Goal: Task Accomplishment & Management: Use online tool/utility

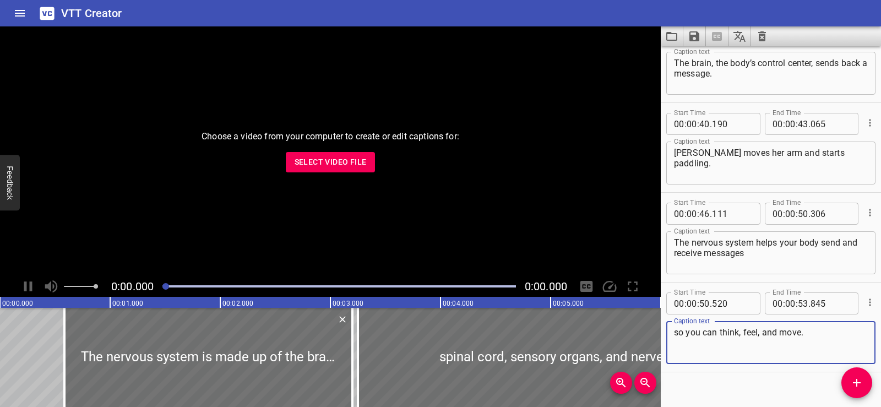
scroll to position [589, 0]
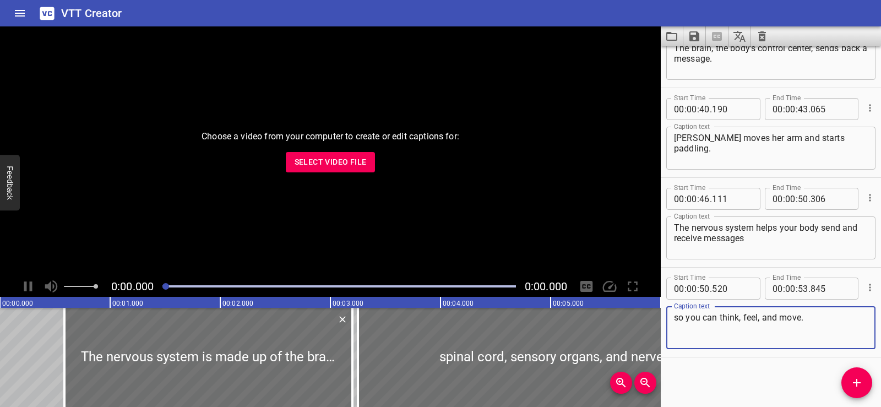
click at [764, 39] on icon "Clear captions" at bounding box center [761, 36] width 13 height 13
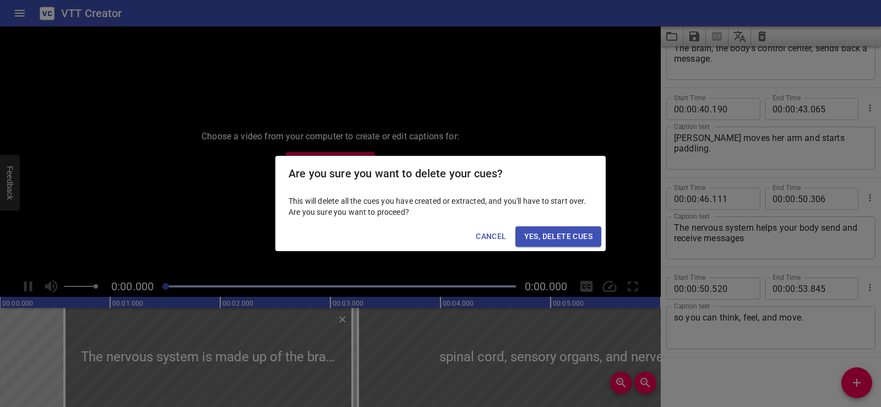
click at [548, 235] on span "Yes, Delete Cues" at bounding box center [558, 237] width 68 height 14
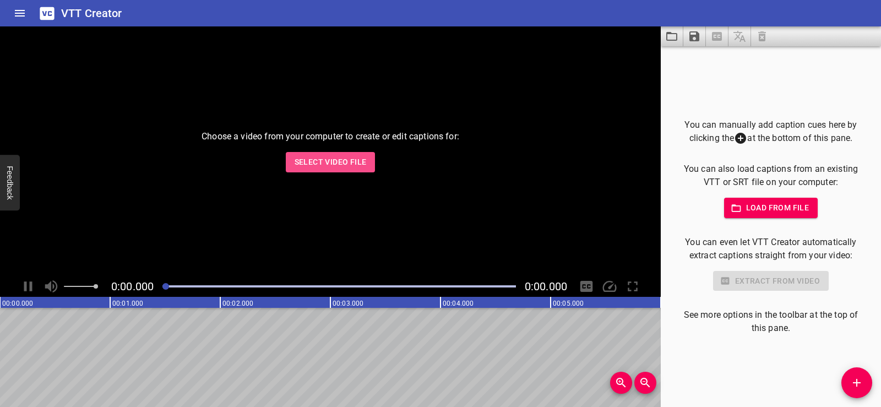
click at [330, 164] on span "Select Video File" at bounding box center [331, 162] width 72 height 14
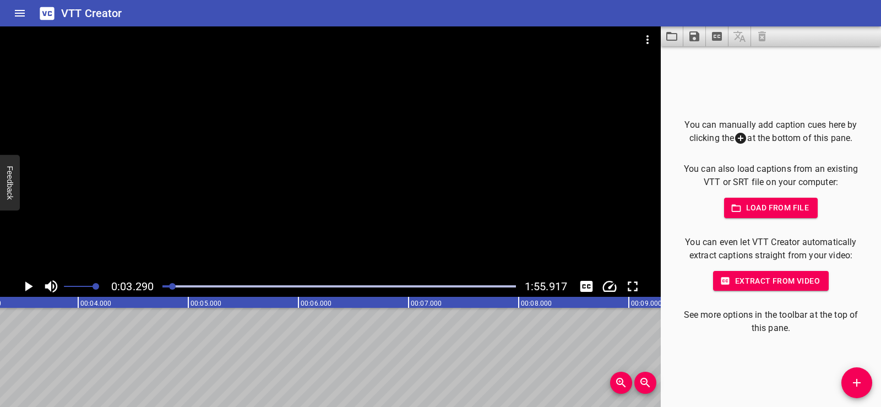
scroll to position [0, 0]
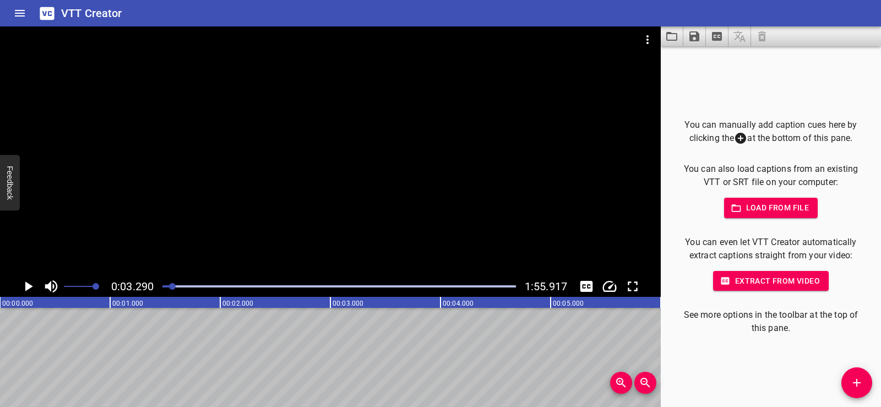
click at [720, 68] on div "You can manually add caption cues here by clicking the at the bottom of this pa…" at bounding box center [771, 226] width 220 height 361
click at [693, 29] on button "Save captions to file" at bounding box center [694, 36] width 23 height 20
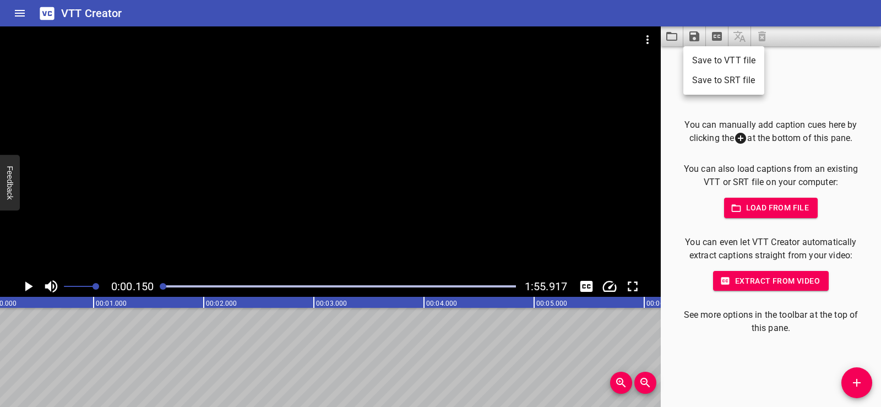
click at [724, 55] on li "Save to VTT file" at bounding box center [723, 61] width 81 height 20
click at [871, 112] on div "You can manually add caption cues here by clicking the at the bottom of this pa…" at bounding box center [771, 226] width 220 height 361
click at [677, 35] on icon "Load captions from file" at bounding box center [671, 36] width 11 height 9
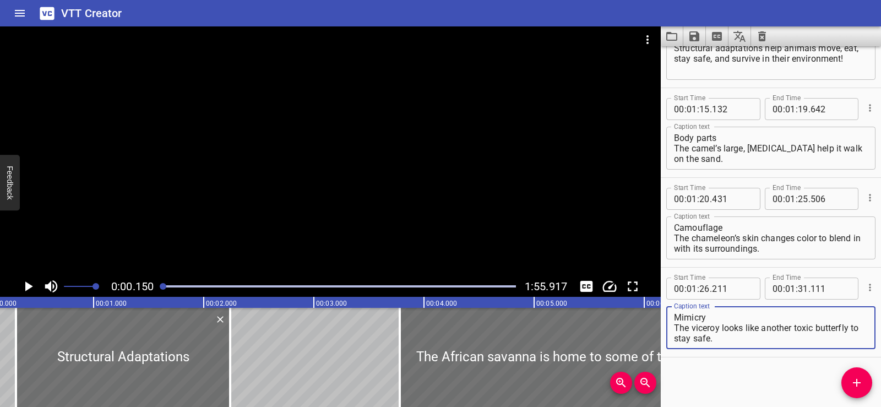
scroll to position [0, 0]
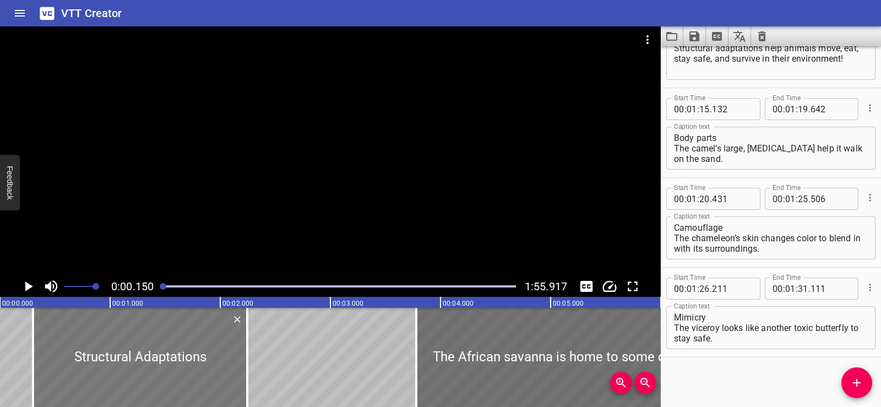
drag, startPoint x: 232, startPoint y: 344, endPoint x: 217, endPoint y: 358, distance: 20.7
click at [217, 358] on div at bounding box center [140, 357] width 214 height 99
type input "155"
type input "100"
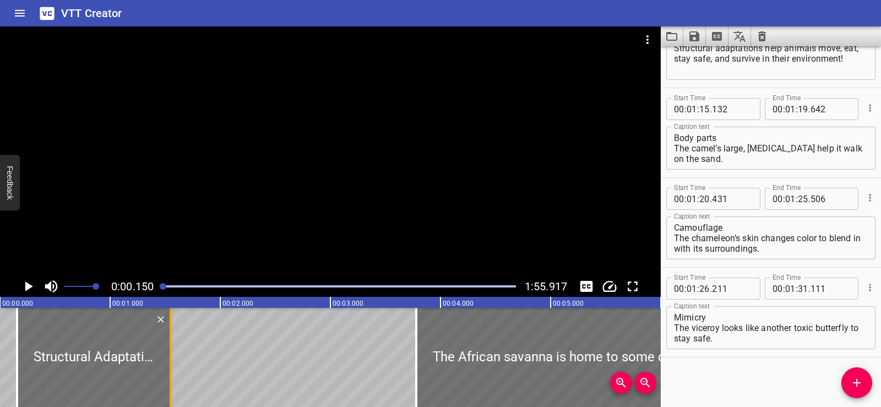
drag, startPoint x: 230, startPoint y: 368, endPoint x: 170, endPoint y: 371, distance: 60.6
click at [170, 371] on div at bounding box center [171, 357] width 2 height 99
type input "01"
type input "550"
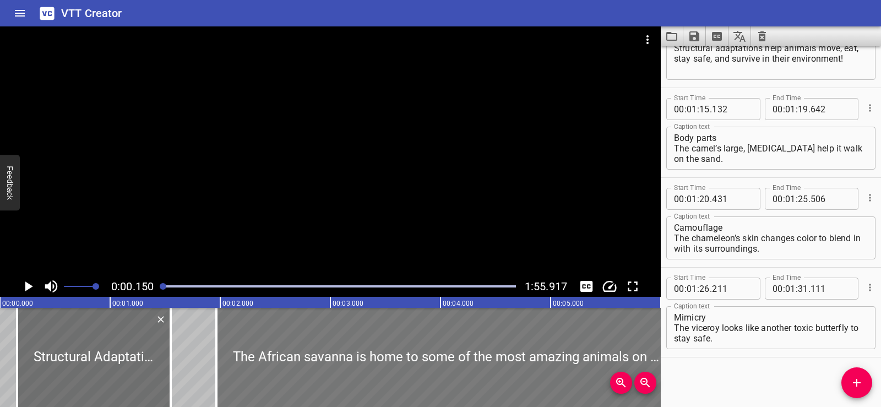
drag, startPoint x: 560, startPoint y: 353, endPoint x: 361, endPoint y: 357, distance: 199.9
click at [361, 357] on div at bounding box center [446, 357] width 460 height 99
type input "01"
type input "965"
type input "06"
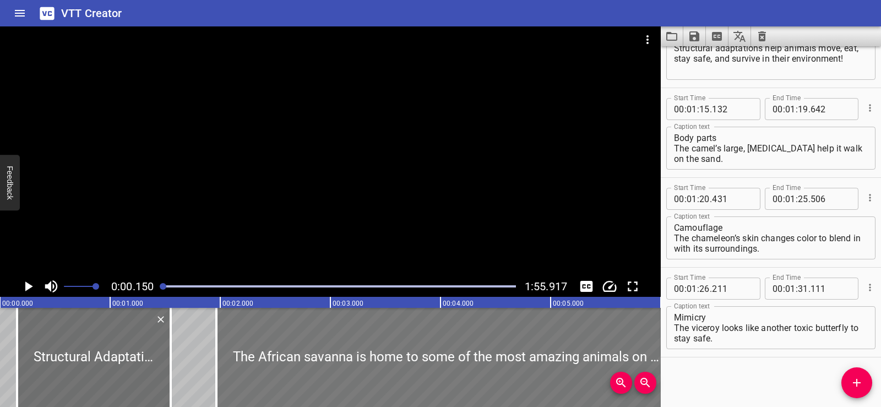
type input "140"
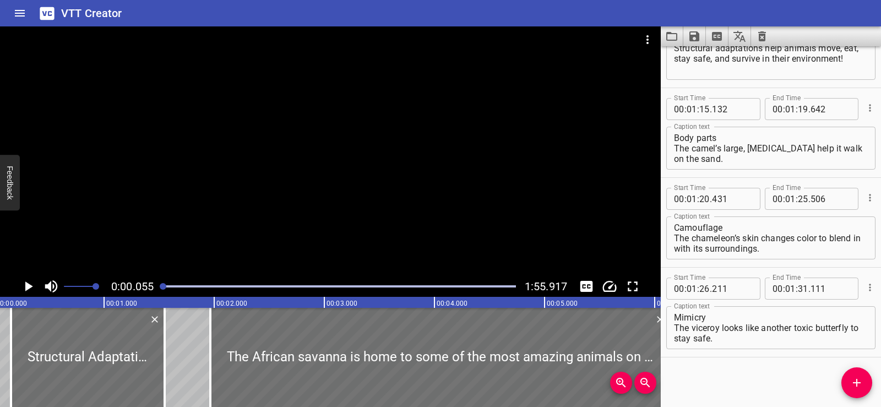
click at [24, 280] on icon "Play/Pause" at bounding box center [28, 286] width 17 height 17
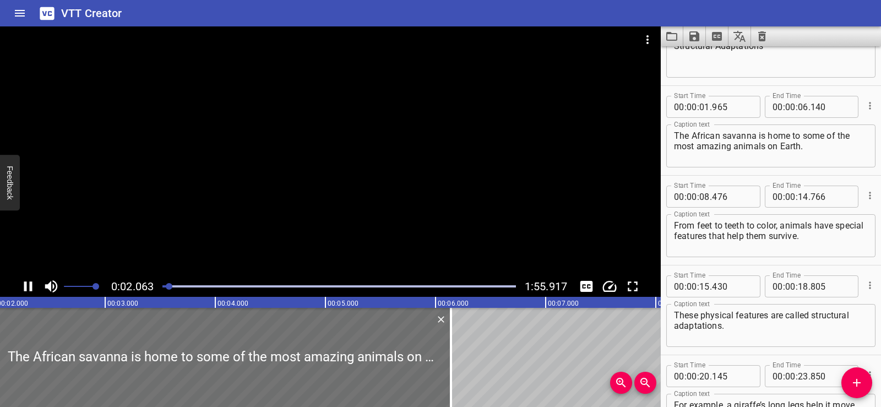
scroll to position [90, 0]
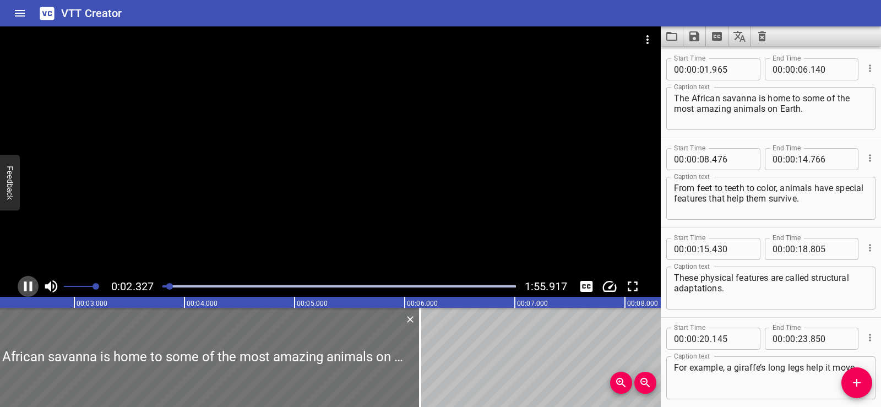
click at [29, 279] on icon "Play/Pause" at bounding box center [28, 286] width 17 height 17
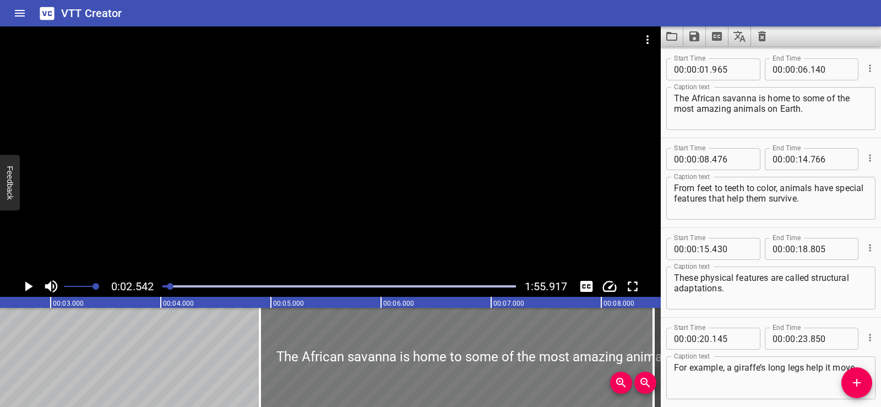
drag, startPoint x: 103, startPoint y: 348, endPoint x: 435, endPoint y: 353, distance: 332.0
click at [435, 353] on div at bounding box center [490, 357] width 460 height 99
type input "04"
type input "980"
type input "09"
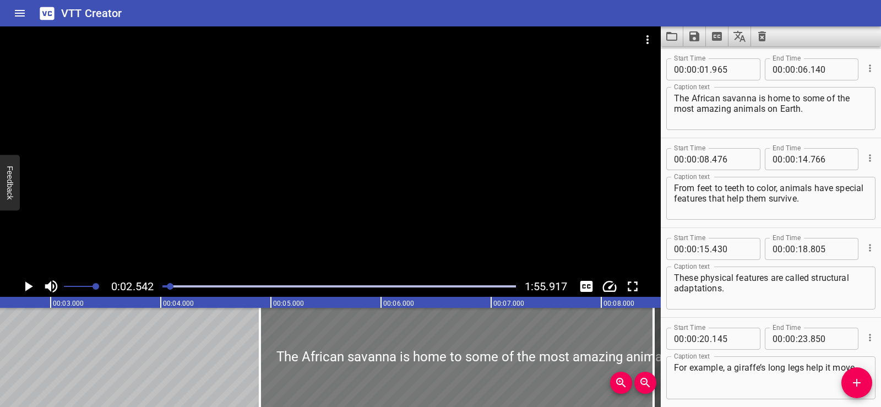
type input "155"
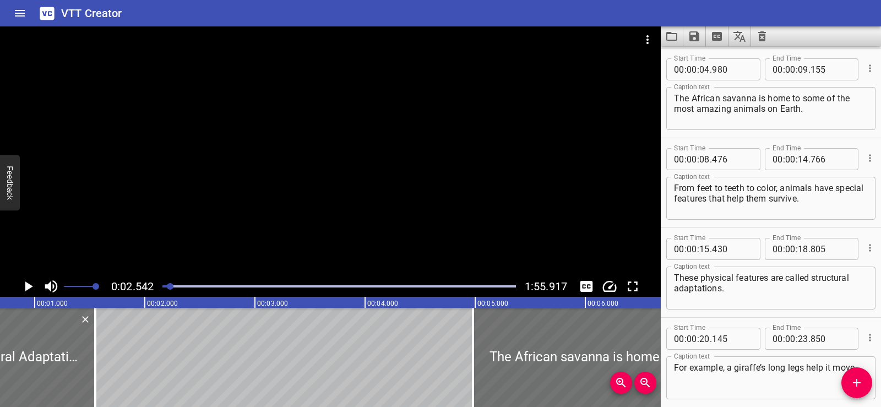
scroll to position [0, 0]
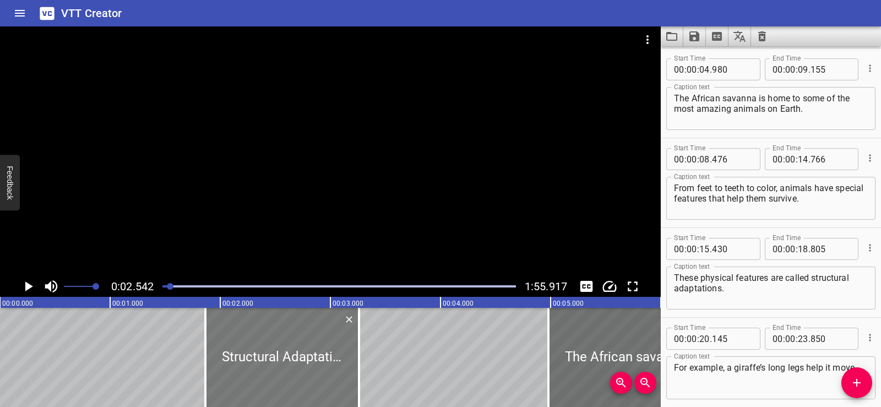
drag, startPoint x: 66, startPoint y: 359, endPoint x: 254, endPoint y: 357, distance: 188.3
click at [254, 357] on div at bounding box center [282, 357] width 154 height 99
type input "01"
type input "865"
type input "03"
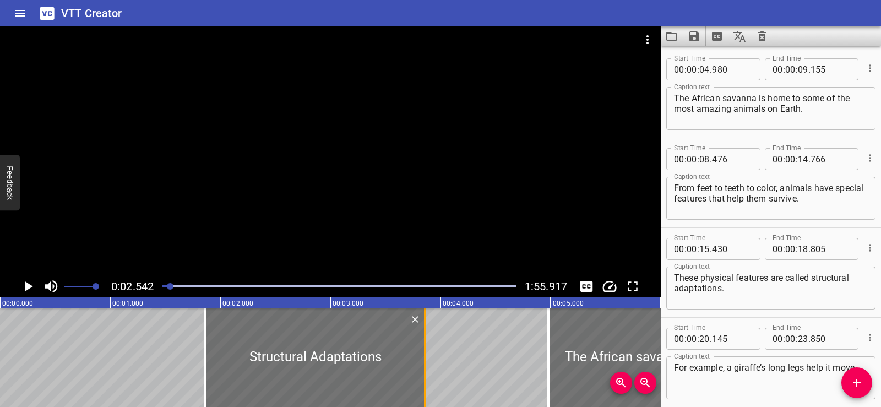
drag, startPoint x: 357, startPoint y: 385, endPoint x: 421, endPoint y: 377, distance: 64.4
click at [421, 377] on div at bounding box center [424, 357] width 11 height 99
type input "840"
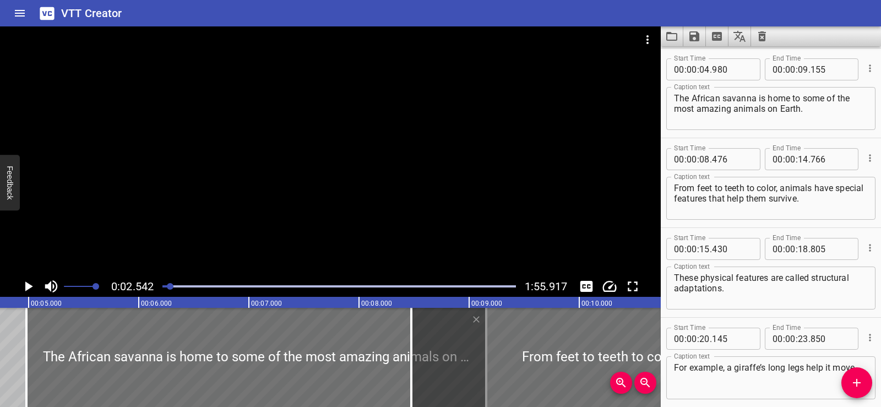
scroll to position [0, 488]
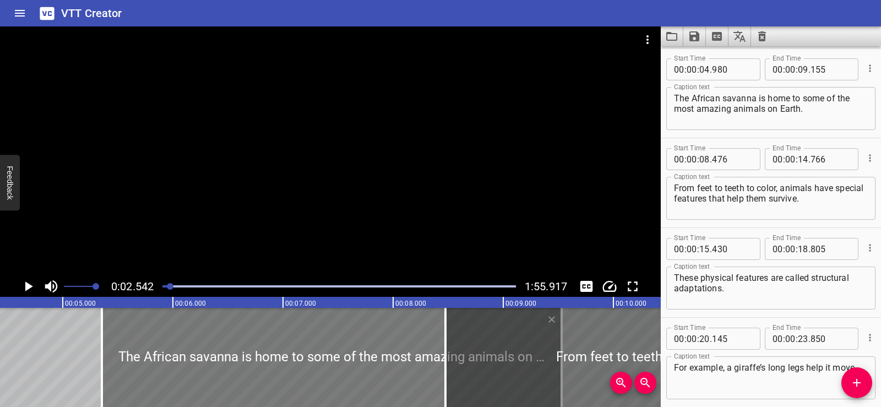
drag, startPoint x: 229, startPoint y: 367, endPoint x: 270, endPoint y: 366, distance: 41.3
click at [270, 366] on div at bounding box center [332, 357] width 460 height 99
type input "05"
type input "355"
type input "530"
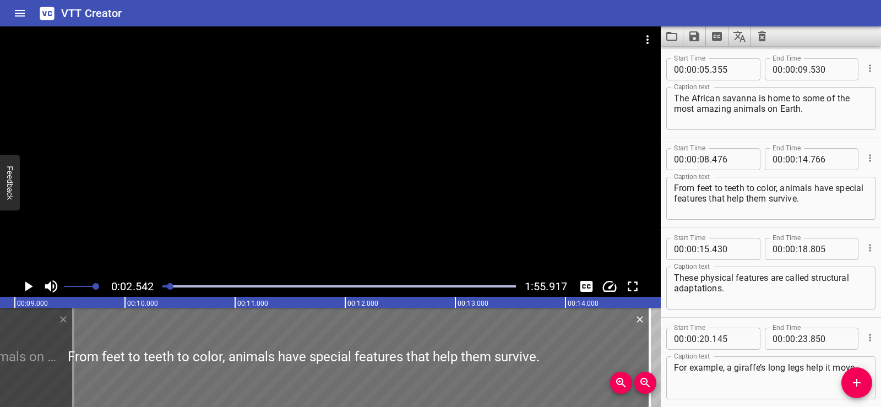
scroll to position [0, 965]
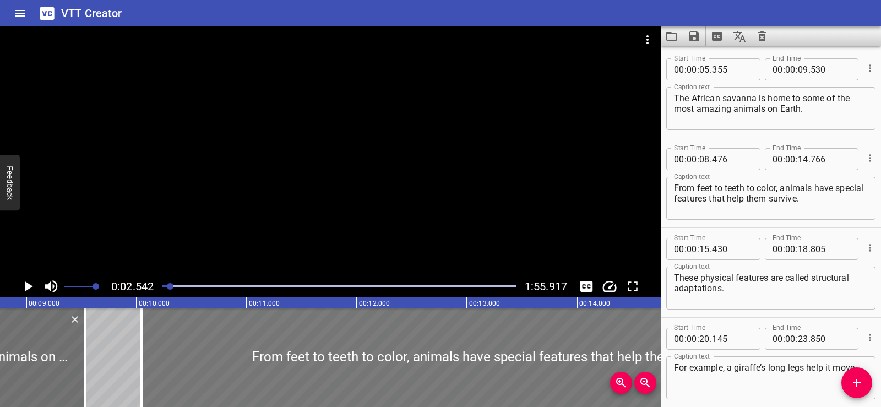
drag, startPoint x: 282, startPoint y: 367, endPoint x: 455, endPoint y: 371, distance: 172.9
click at [455, 371] on div at bounding box center [487, 357] width 693 height 99
type input "10"
type input "046"
type input "16"
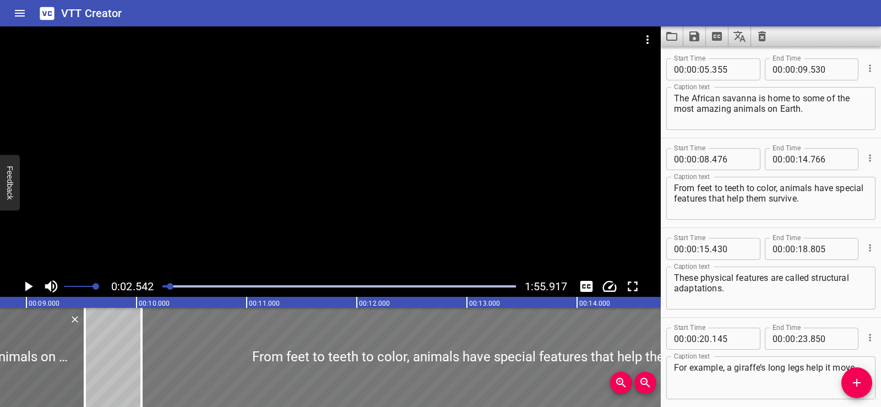
type input "336"
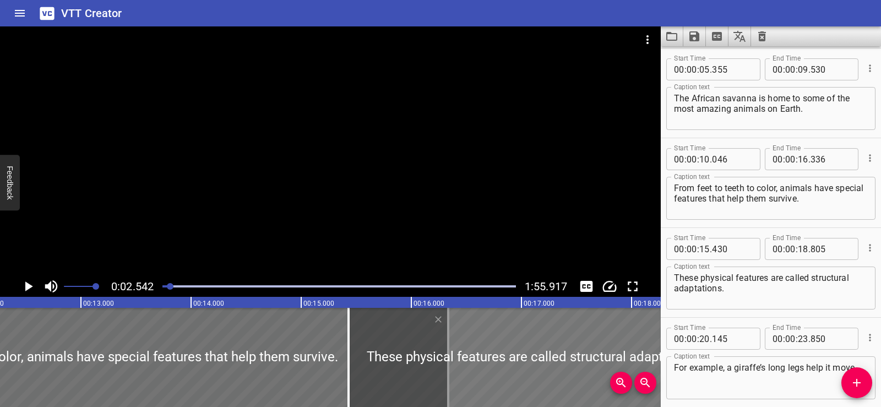
scroll to position [0, 1373]
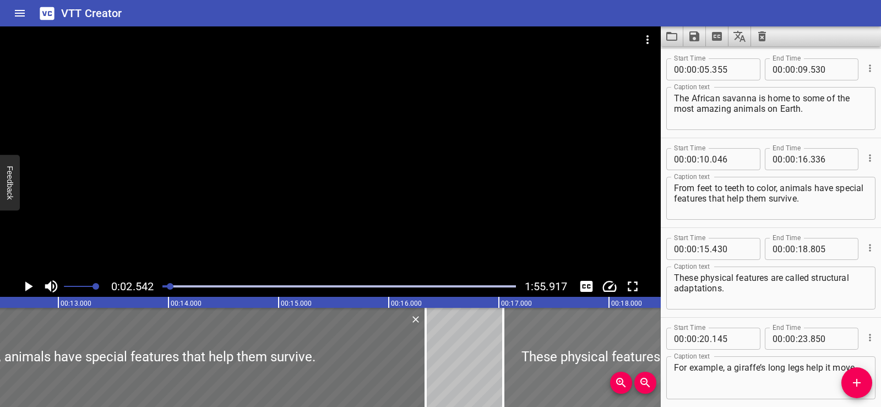
drag, startPoint x: 479, startPoint y: 372, endPoint x: 656, endPoint y: 366, distance: 177.4
click at [656, 366] on div at bounding box center [689, 357] width 372 height 99
type input "17"
type input "040"
type input "20"
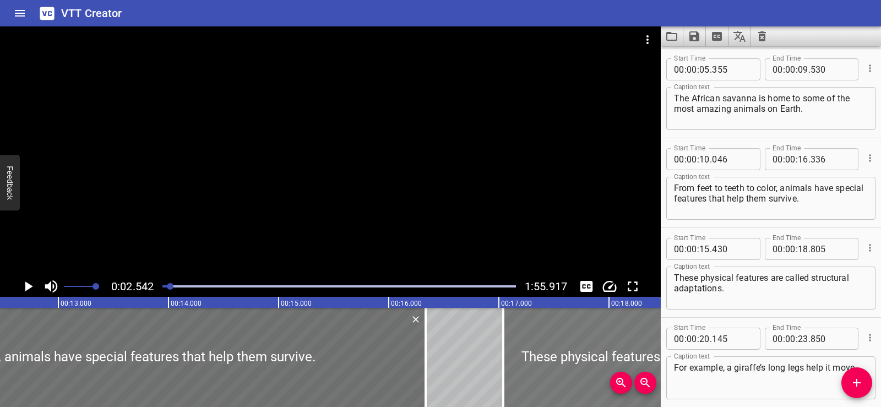
type input "415"
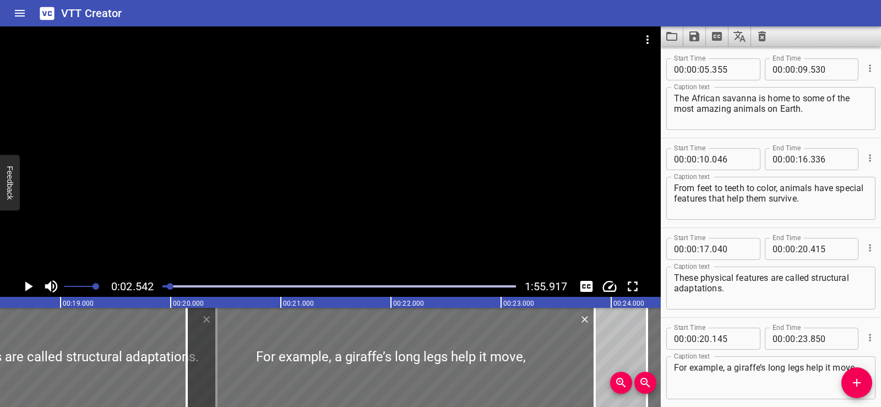
scroll to position [0, 2054]
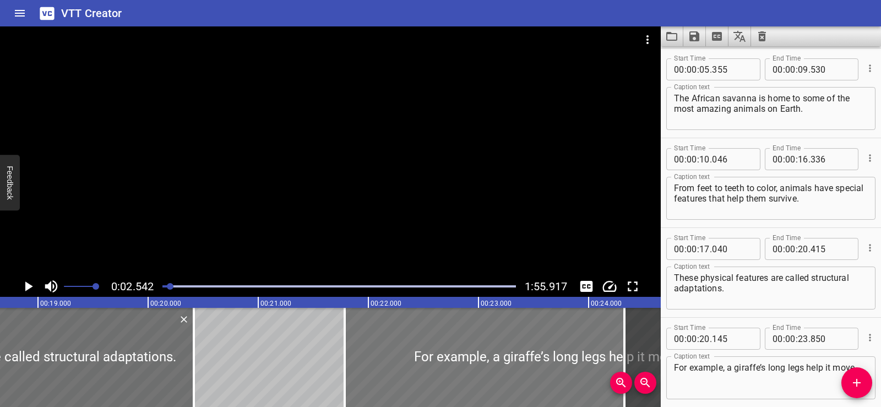
drag, startPoint x: 383, startPoint y: 344, endPoint x: 563, endPoint y: 355, distance: 180.9
click at [563, 355] on div at bounding box center [549, 357] width 408 height 99
type input "21"
type input "785"
type input "25"
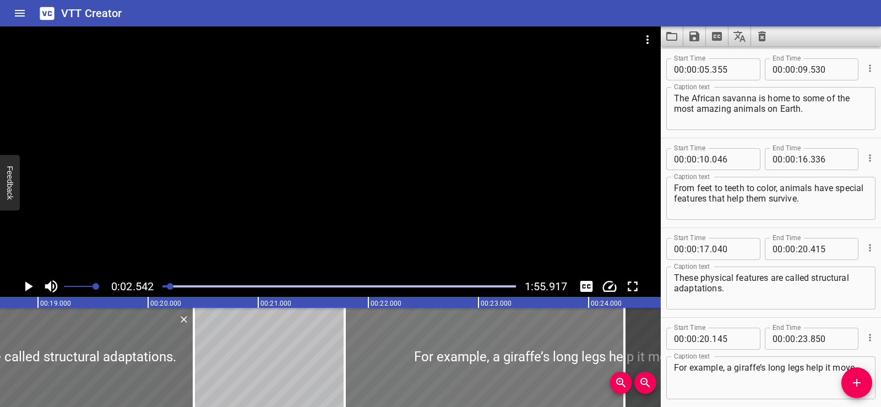
type input "490"
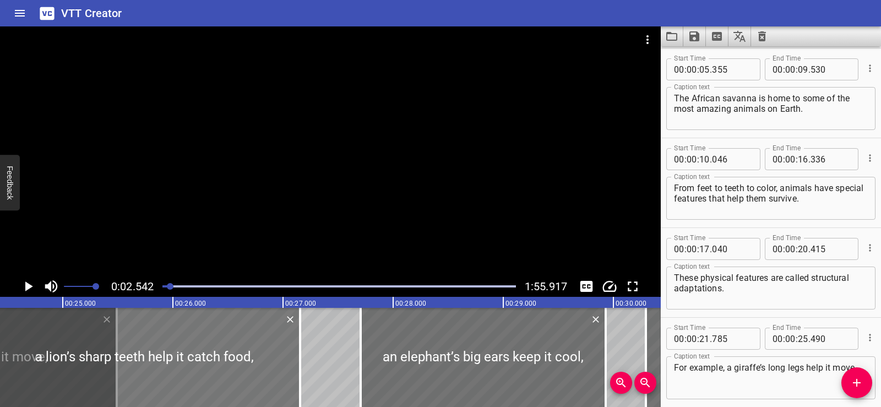
scroll to position [0, 2678]
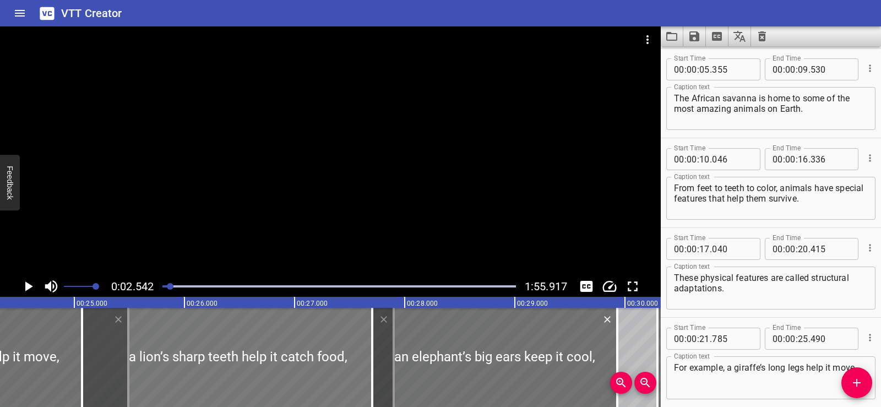
drag, startPoint x: 175, startPoint y: 360, endPoint x: 257, endPoint y: 365, distance: 82.2
click at [257, 365] on div at bounding box center [238, 357] width 312 height 99
type input "25"
type input "070"
type input "900"
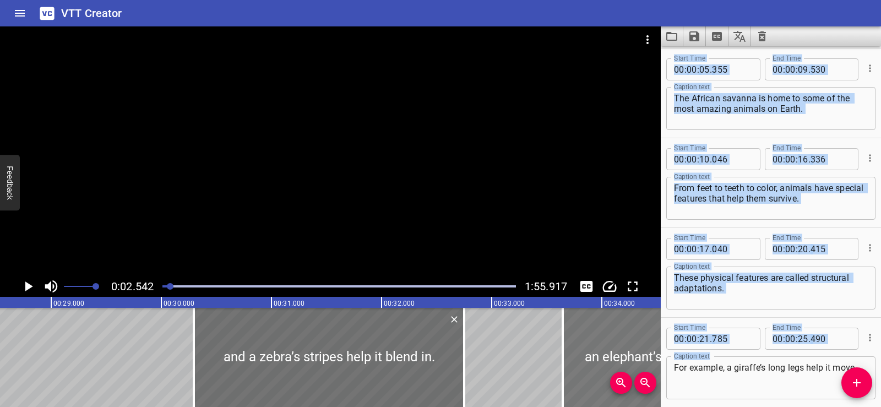
scroll to position [0, 3191]
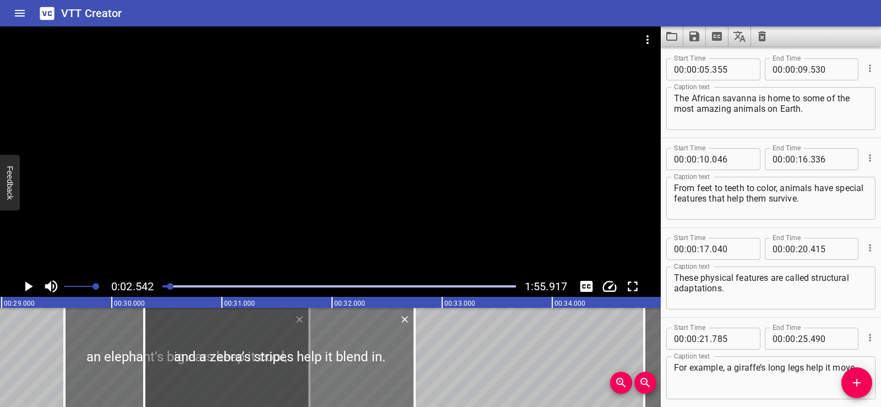
drag, startPoint x: 502, startPoint y: 373, endPoint x: 171, endPoint y: 384, distance: 331.6
type input "29"
type input "470"
type input "31"
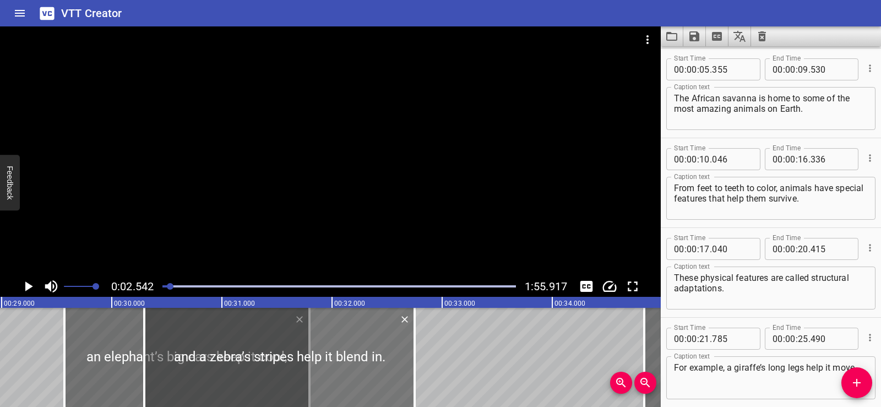
type input "695"
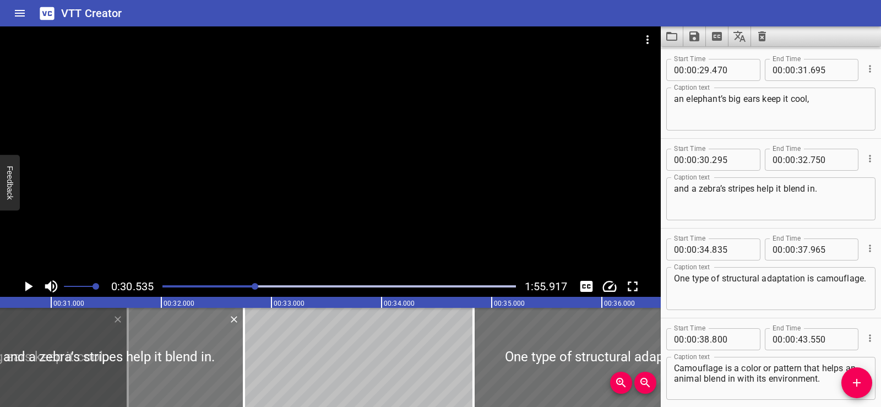
scroll to position [538, 0]
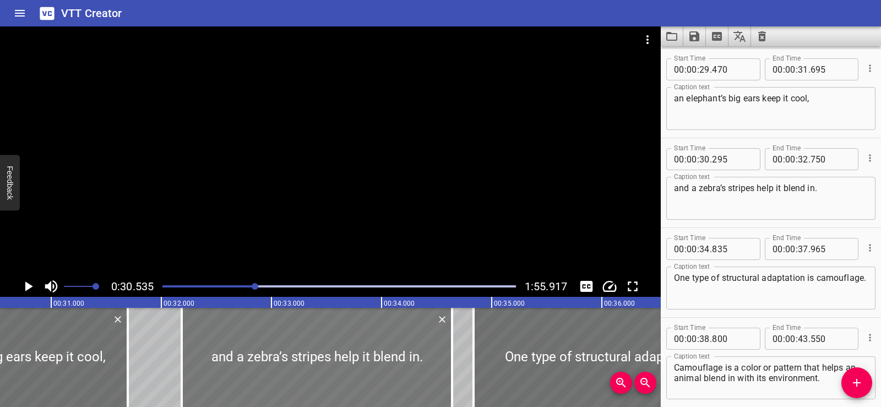
click at [397, 363] on div at bounding box center [317, 357] width 270 height 99
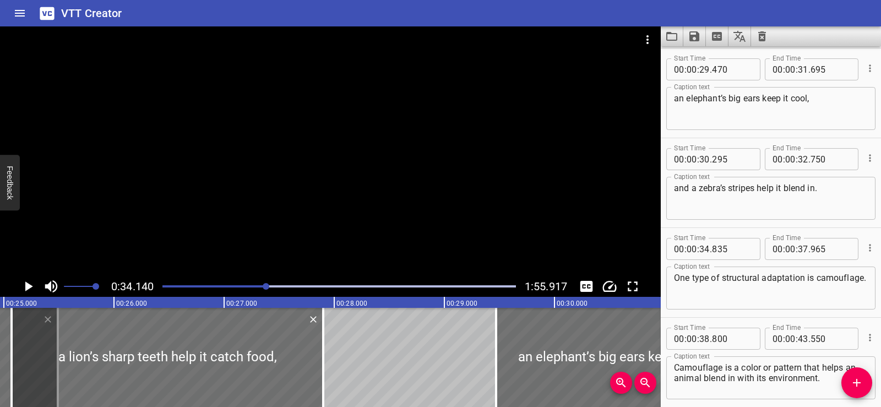
scroll to position [0, 2590]
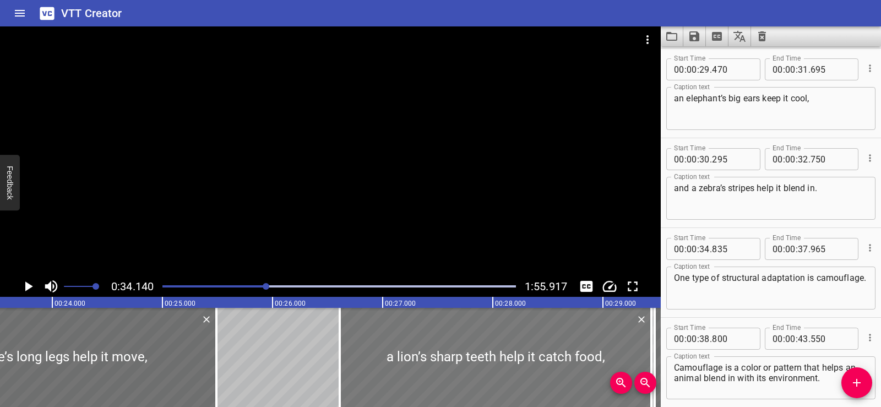
drag, startPoint x: 278, startPoint y: 370, endPoint x: 448, endPoint y: 373, distance: 169.6
click at [448, 373] on div at bounding box center [496, 357] width 312 height 99
type input "26"
type input "610"
type input "29"
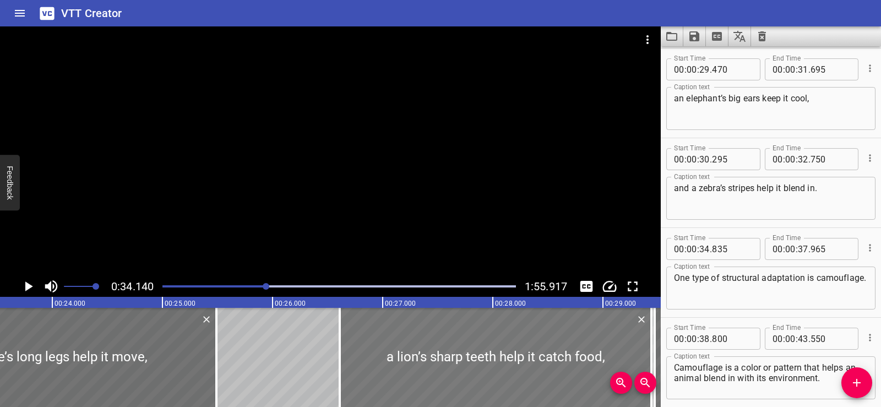
type input "440"
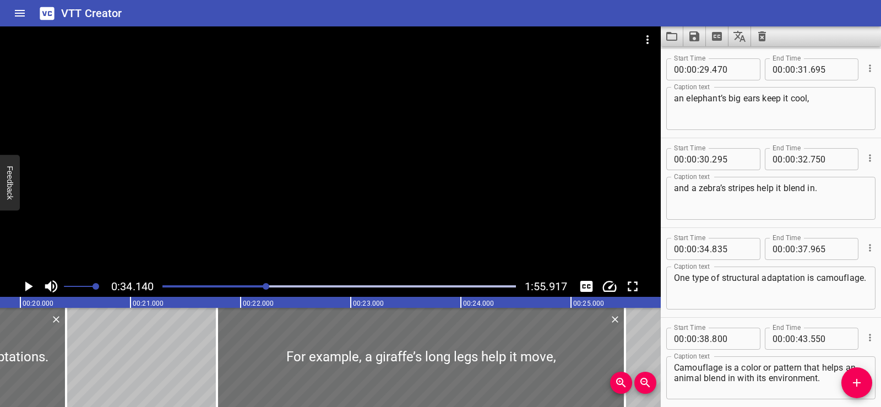
scroll to position [0, 2148]
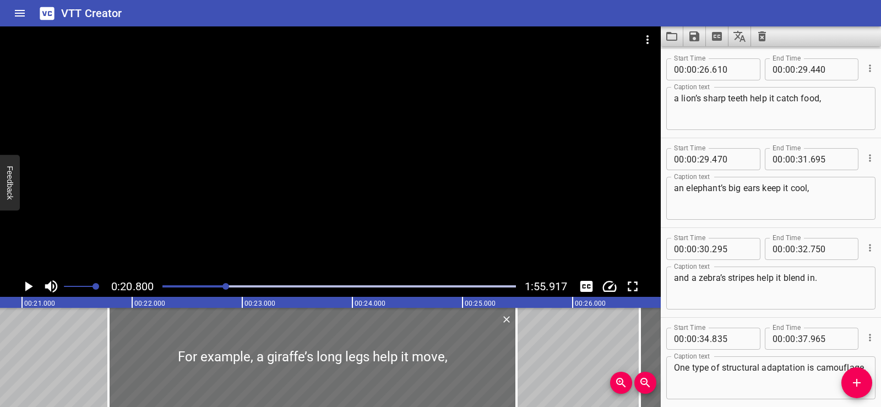
click at [285, 187] on div at bounding box center [330, 150] width 661 height 249
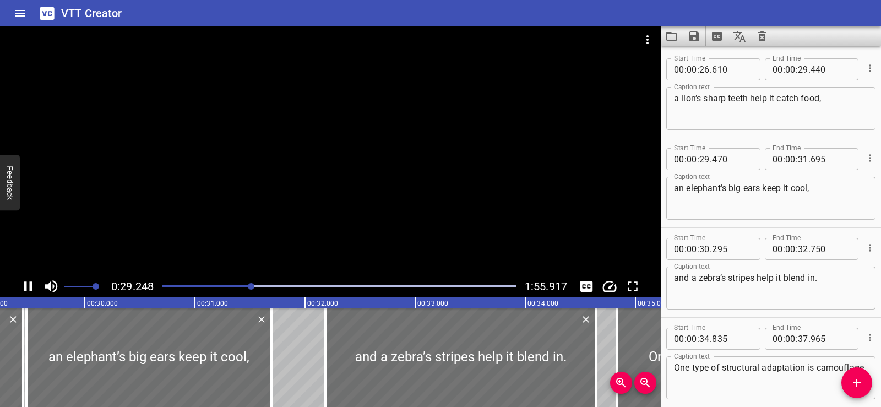
click at [334, 146] on div at bounding box center [330, 150] width 661 height 249
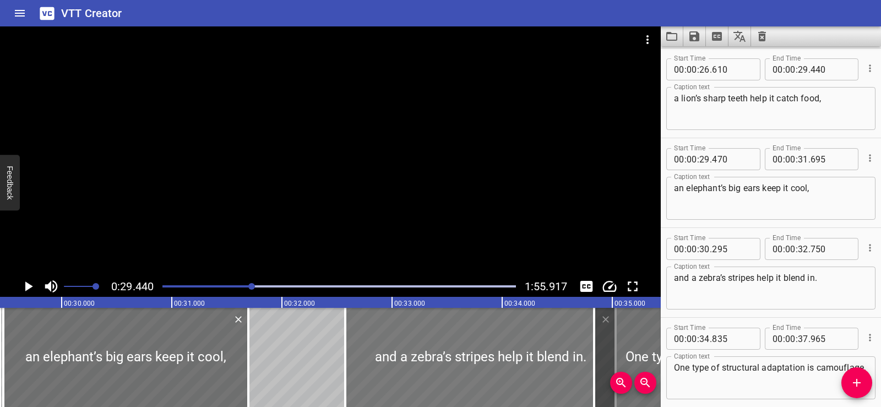
drag, startPoint x: 384, startPoint y: 358, endPoint x: 430, endPoint y: 360, distance: 45.7
click at [430, 360] on div at bounding box center [480, 357] width 270 height 99
type input "710"
type input "33"
type input "165"
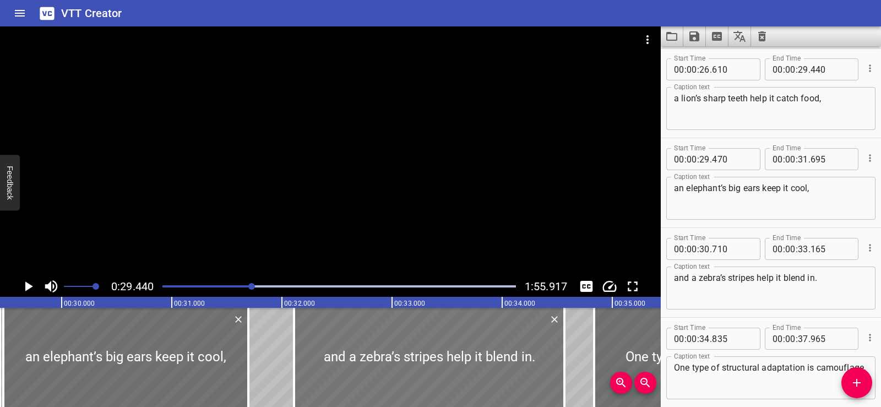
drag, startPoint x: 279, startPoint y: 359, endPoint x: 433, endPoint y: 367, distance: 154.3
click at [433, 367] on div at bounding box center [429, 357] width 270 height 99
type input "32"
type input "110"
type input "34"
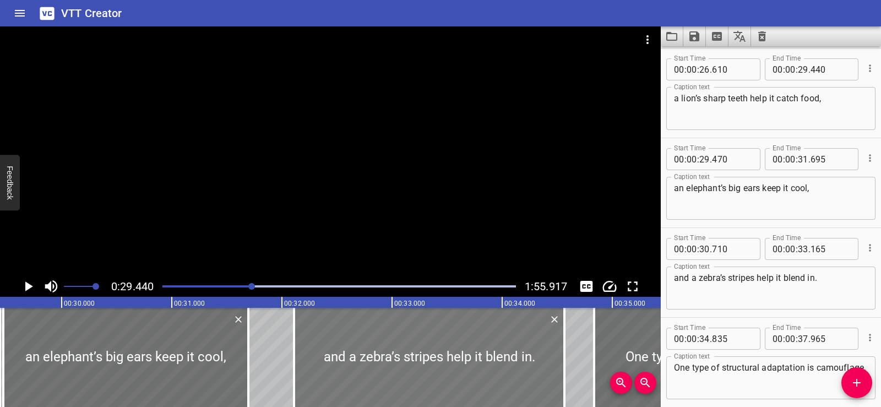
type input "565"
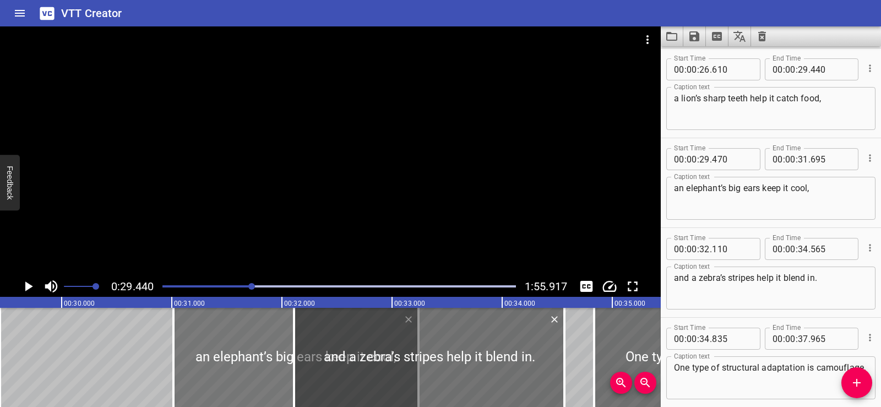
drag, startPoint x: 113, startPoint y: 355, endPoint x: 284, endPoint y: 358, distance: 170.1
click at [284, 358] on div at bounding box center [295, 357] width 245 height 99
type input "31"
type input "015"
type input "33"
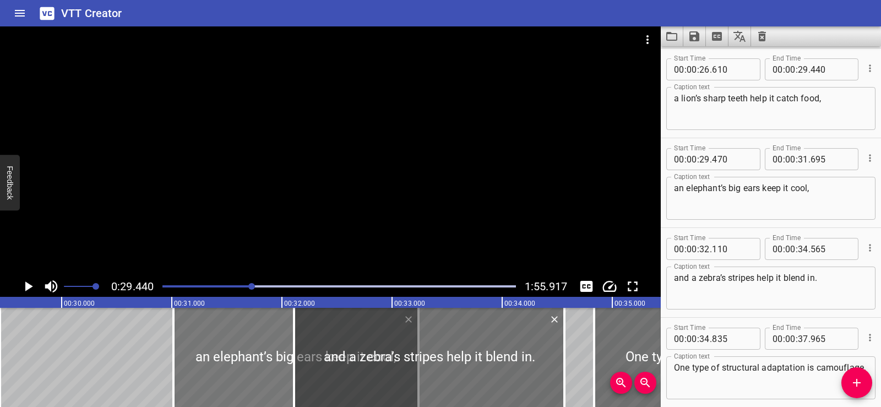
type input "240"
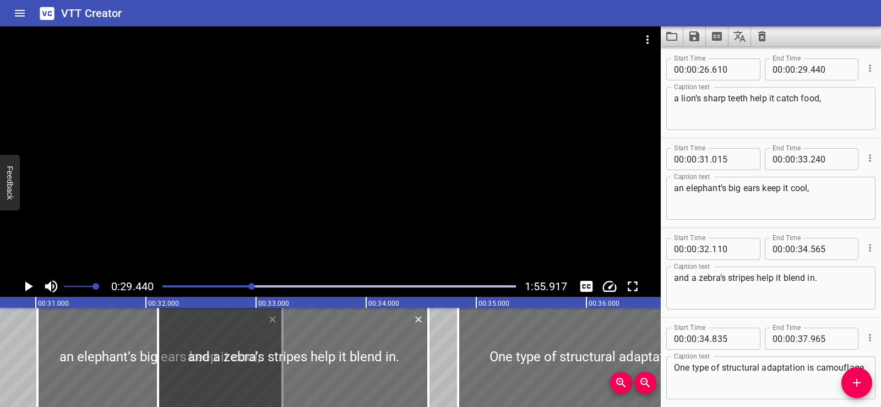
scroll to position [0, 3389]
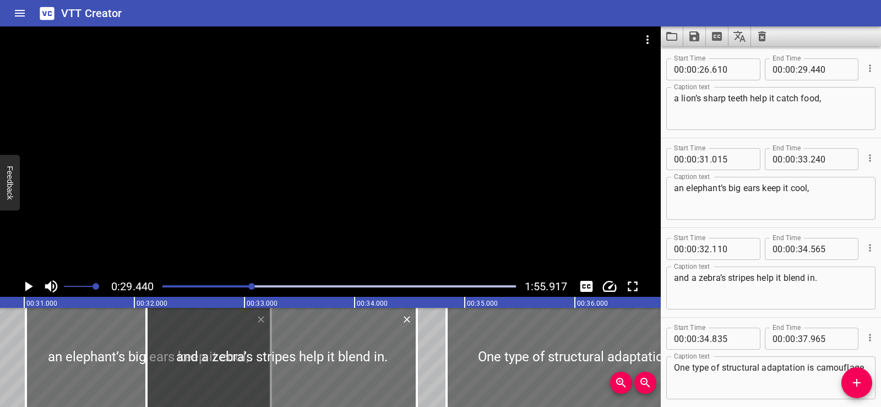
click at [23, 282] on icon "Play/Pause" at bounding box center [28, 286] width 17 height 17
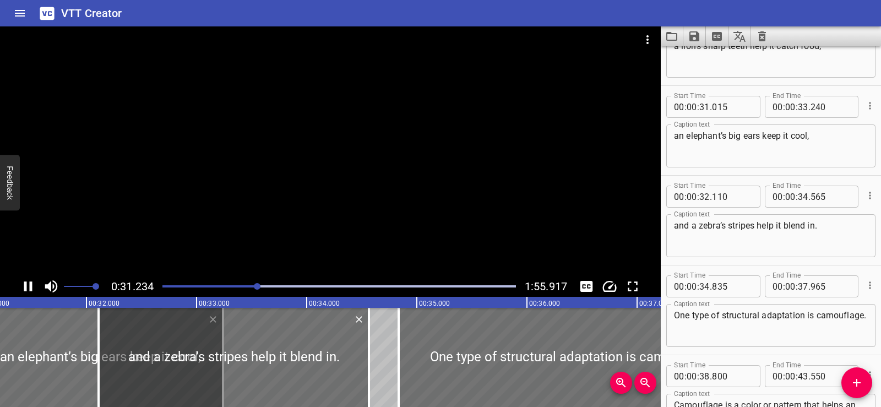
scroll to position [538, 0]
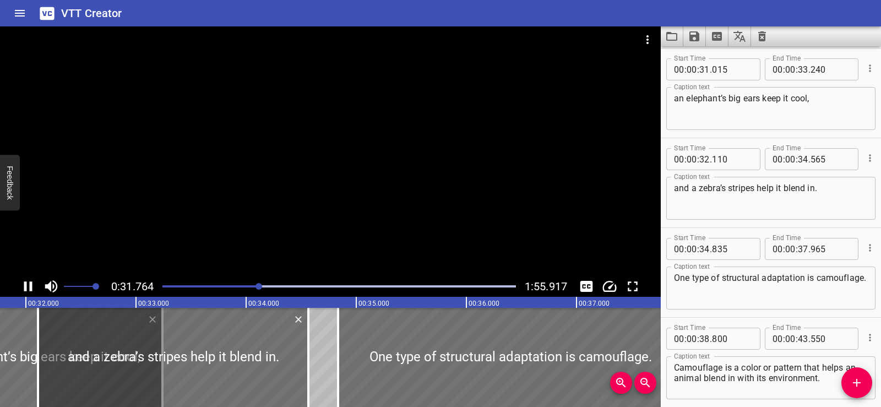
click at [277, 210] on div at bounding box center [330, 150] width 661 height 249
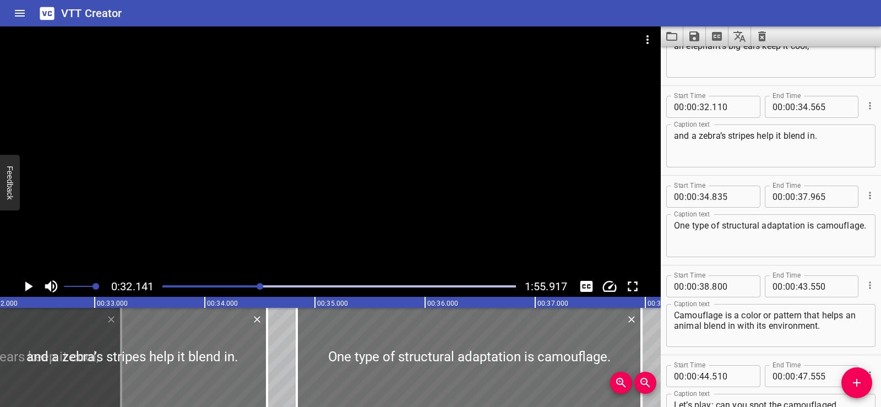
scroll to position [628, 0]
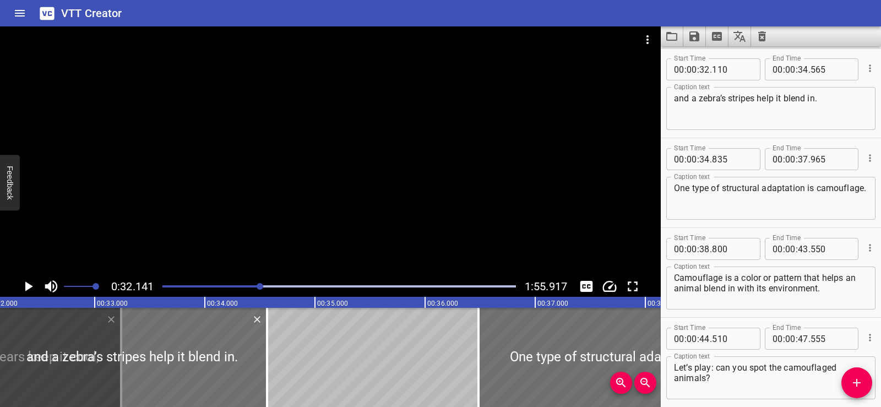
drag, startPoint x: 385, startPoint y: 351, endPoint x: 359, endPoint y: 357, distance: 26.6
click at [566, 349] on div at bounding box center [650, 357] width 345 height 99
type input "36"
type input "480"
type input "39"
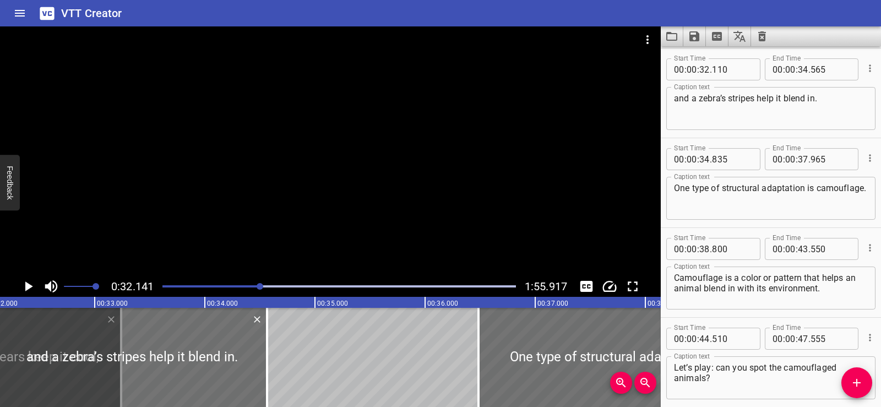
type input "610"
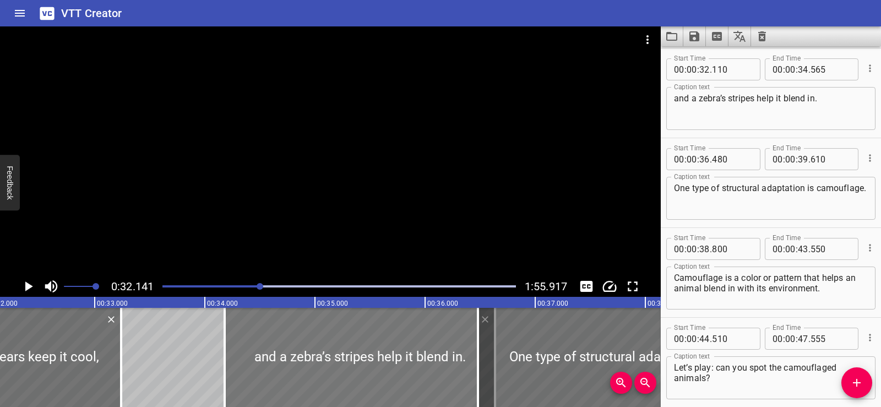
drag, startPoint x: 156, startPoint y: 356, endPoint x: 384, endPoint y: 356, distance: 227.9
click at [384, 356] on div at bounding box center [360, 357] width 270 height 99
type input "34"
type input "180"
type input "36"
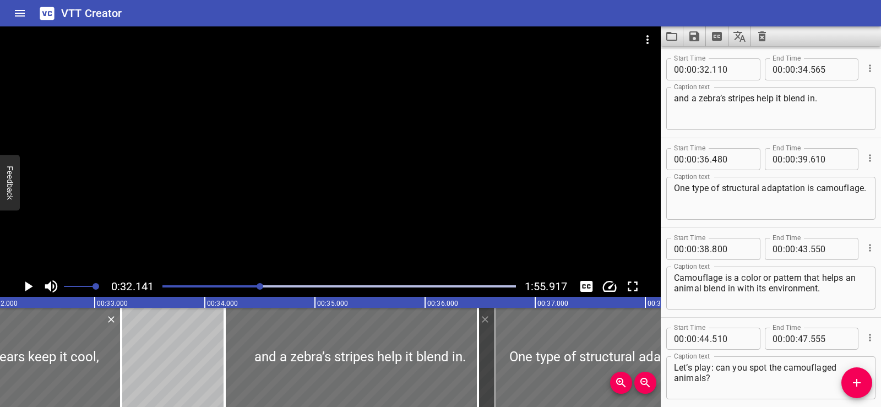
type input "635"
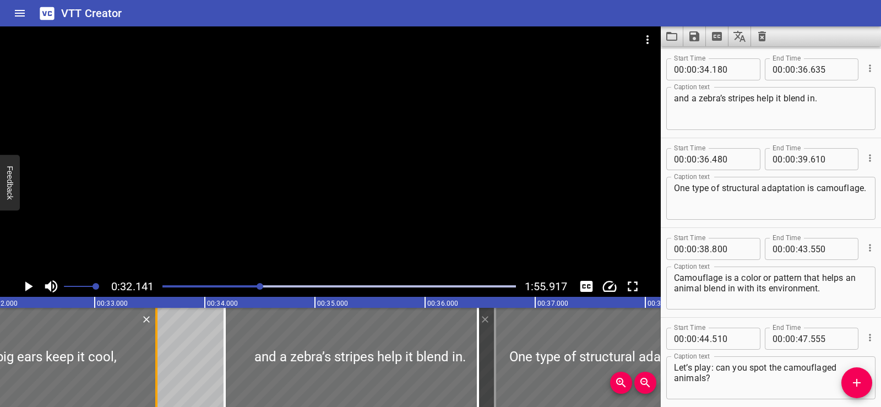
drag, startPoint x: 121, startPoint y: 365, endPoint x: 156, endPoint y: 363, distance: 35.3
click at [156, 363] on div at bounding box center [156, 357] width 2 height 99
type input "560"
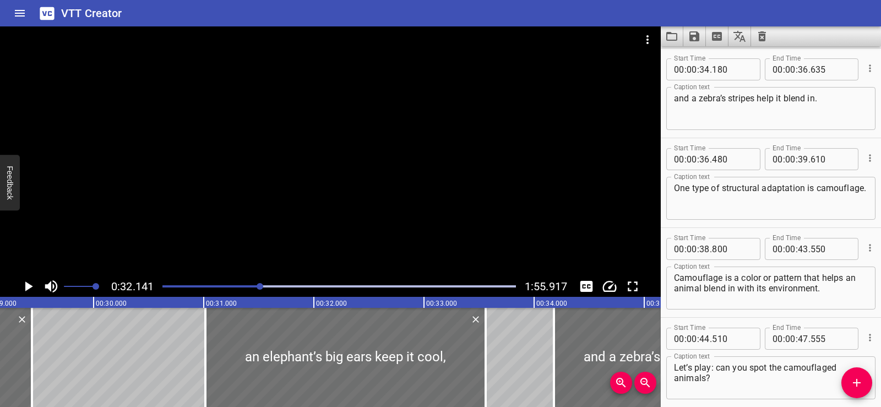
scroll to position [0, 3187]
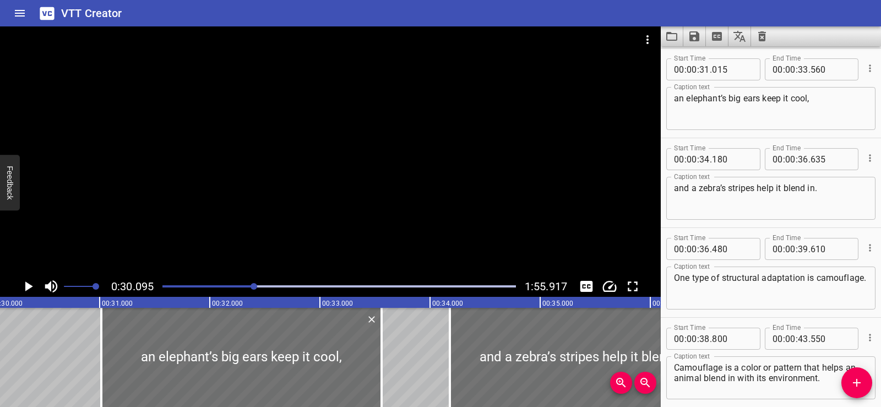
click at [323, 144] on div at bounding box center [330, 150] width 661 height 249
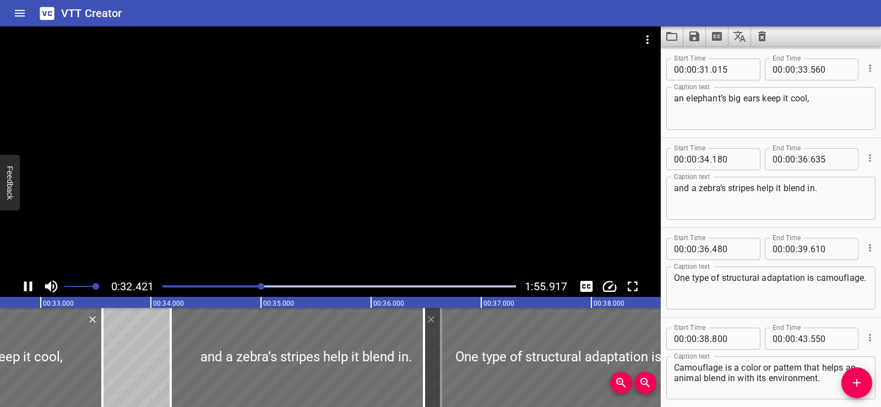
click at [335, 162] on div at bounding box center [330, 150] width 661 height 249
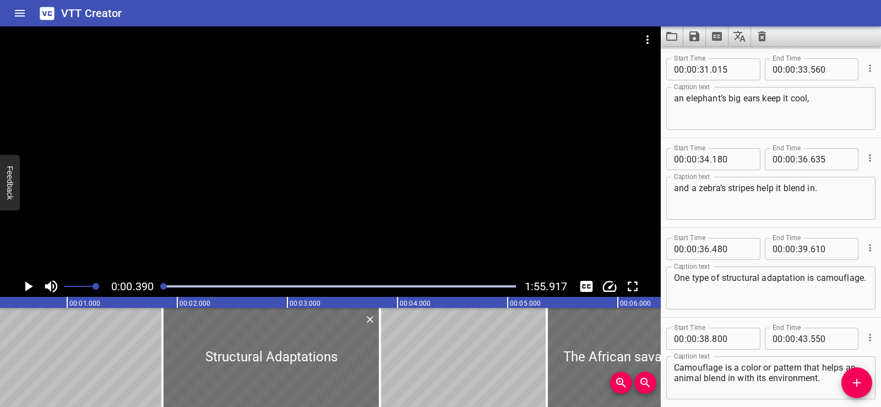
click at [327, 170] on div at bounding box center [330, 150] width 661 height 249
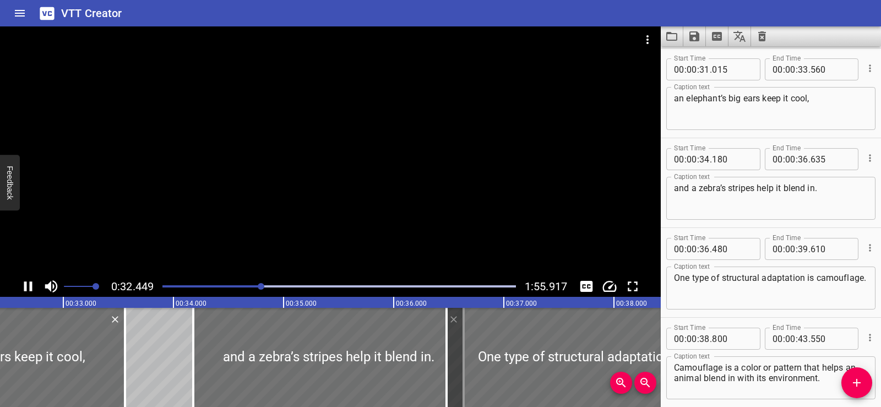
click at [366, 175] on div at bounding box center [330, 150] width 661 height 249
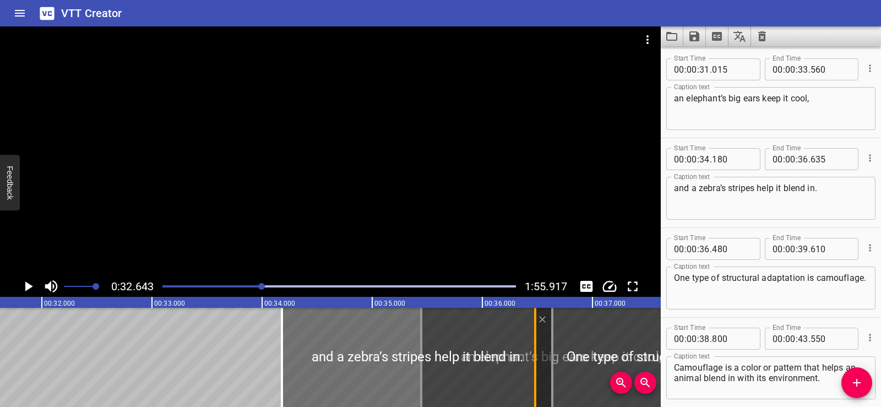
drag, startPoint x: 243, startPoint y: 352, endPoint x: 538, endPoint y: 367, distance: 295.4
type input "35"
type input "455"
type input "38"
type input "000"
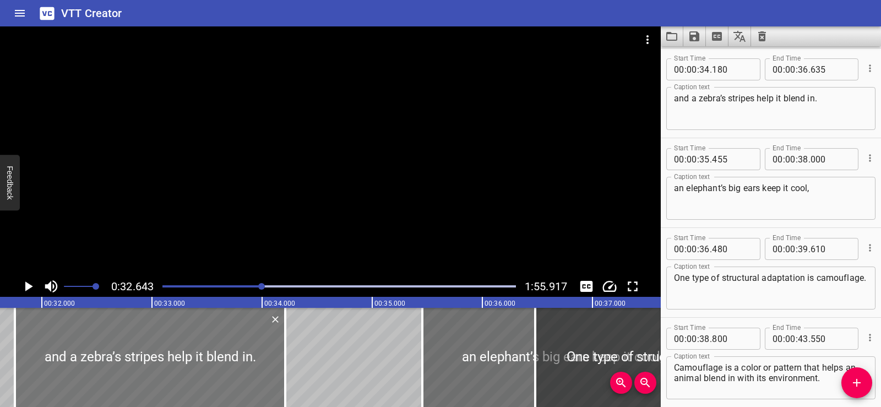
click at [62, 352] on div at bounding box center [150, 357] width 270 height 99
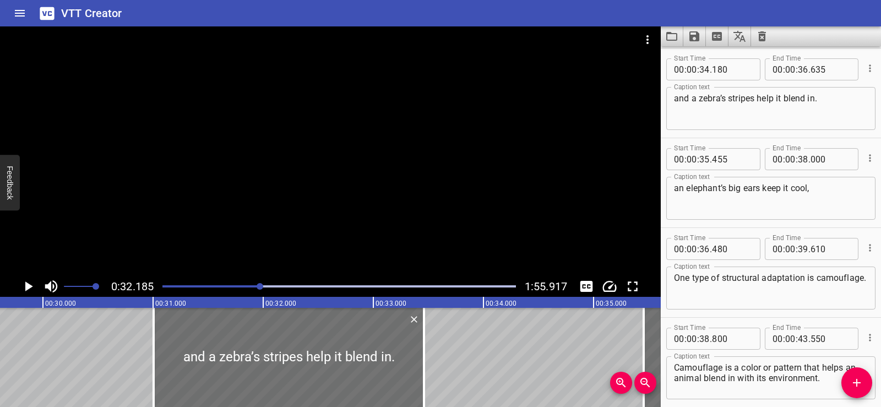
drag, startPoint x: 352, startPoint y: 359, endPoint x: 201, endPoint y: 336, distance: 152.6
click at [269, 363] on div at bounding box center [289, 357] width 270 height 99
type input "33"
type input "430"
type input "35"
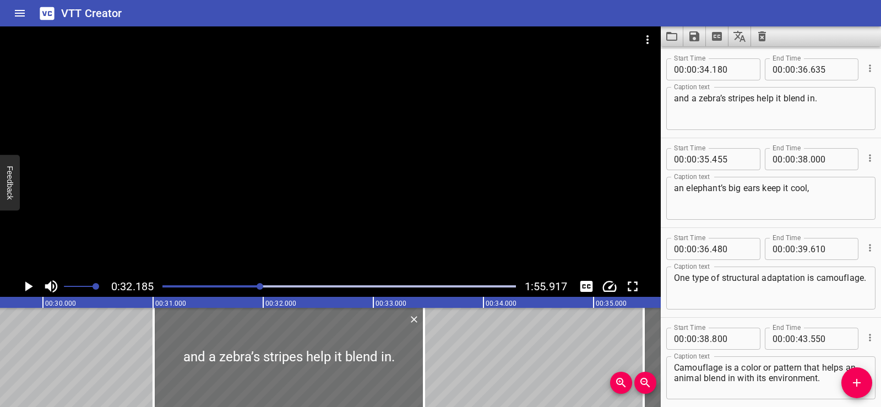
type input "885"
drag, startPoint x: 479, startPoint y: 363, endPoint x: 209, endPoint y: 369, distance: 270.4
click at [209, 369] on div at bounding box center [285, 357] width 270 height 99
type input "30"
type input "975"
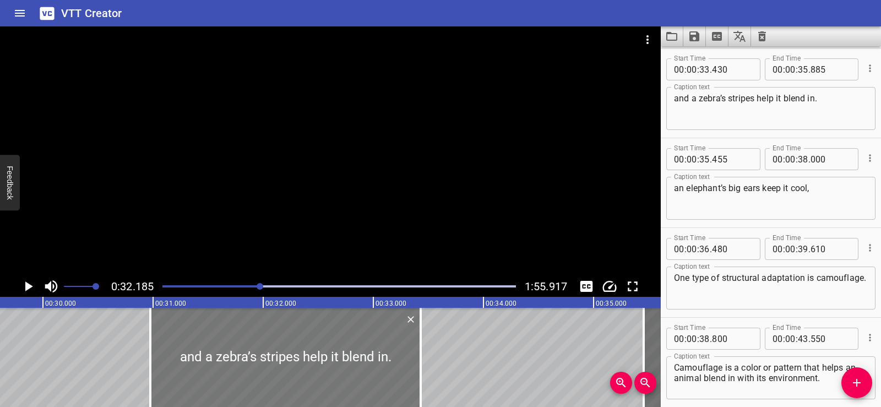
type input "33"
type input "430"
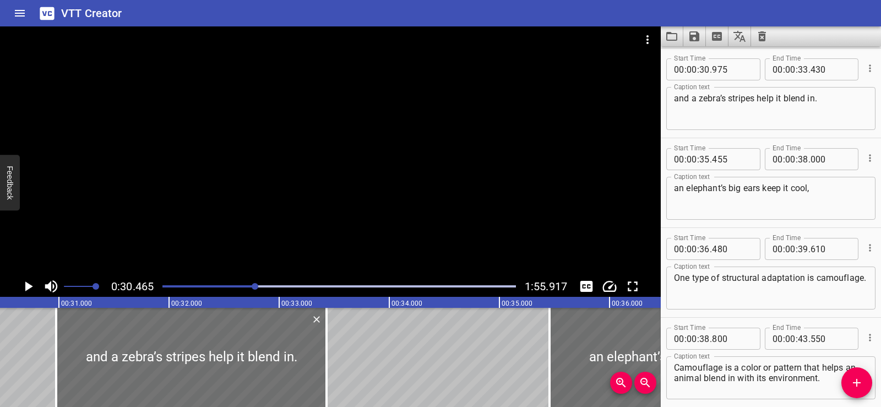
click at [367, 160] on div at bounding box center [330, 150] width 661 height 249
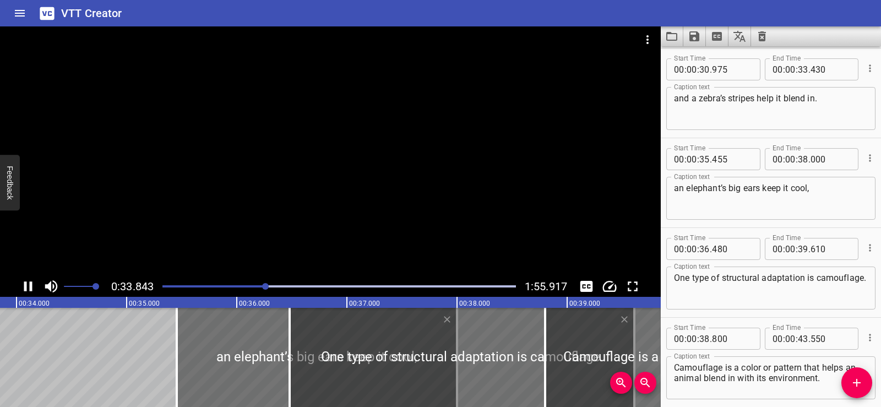
click at [367, 148] on div at bounding box center [330, 150] width 661 height 249
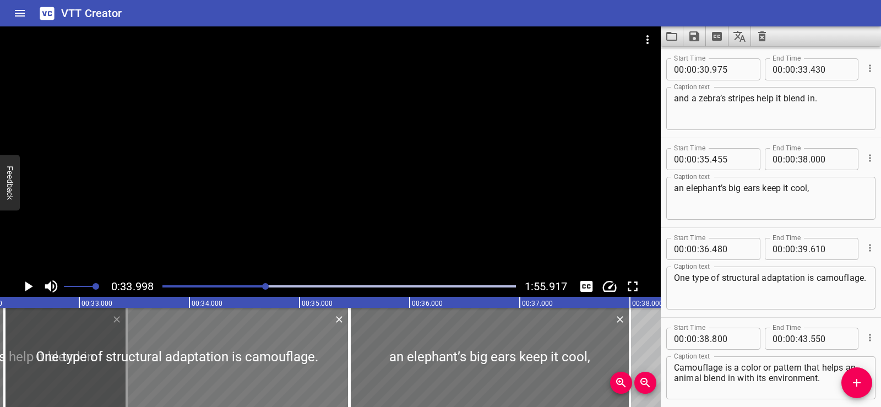
scroll to position [0, 3397]
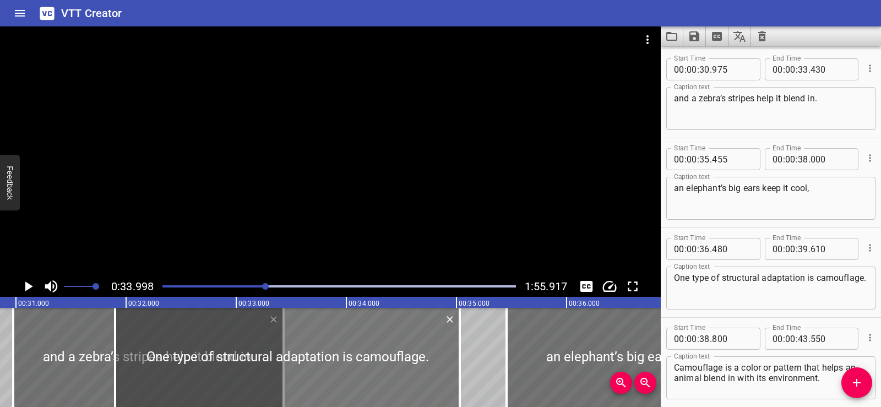
drag, startPoint x: 346, startPoint y: 359, endPoint x: 188, endPoint y: 380, distance: 159.5
click at [188, 380] on div at bounding box center [287, 357] width 345 height 99
type input "31"
type input "900"
type input "35"
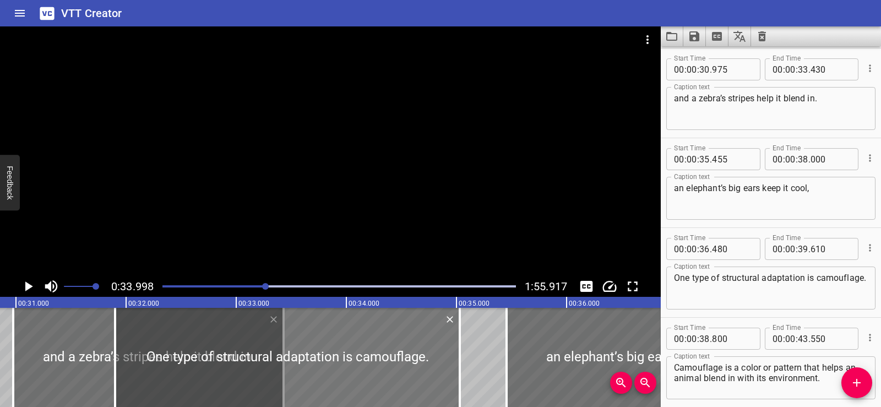
type input "030"
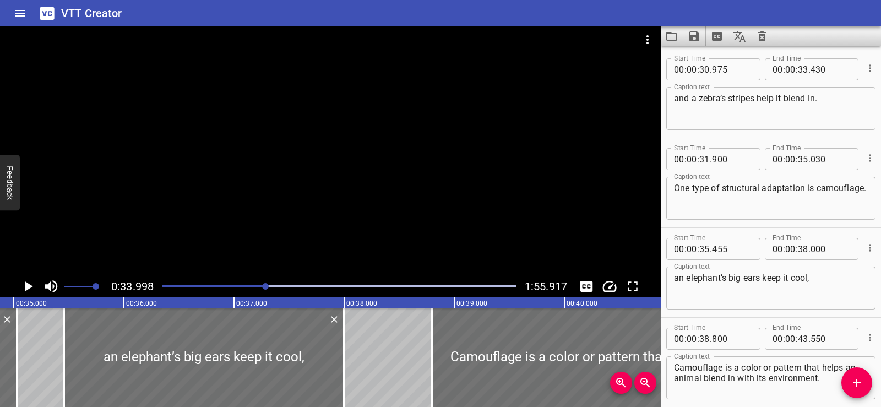
scroll to position [0, 3908]
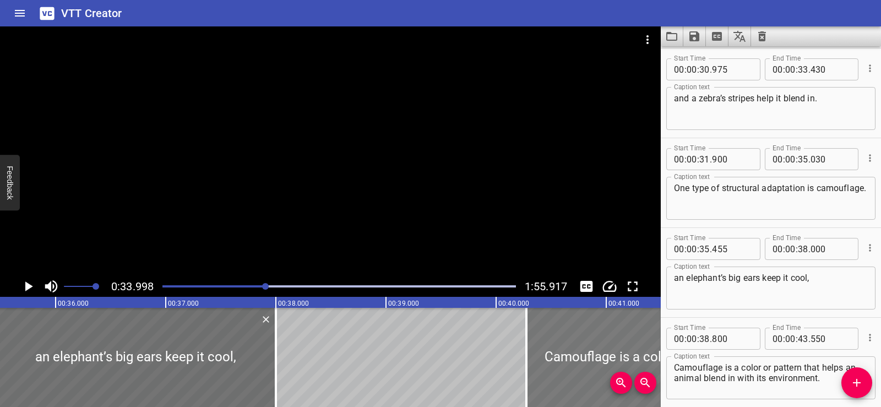
drag, startPoint x: 422, startPoint y: 362, endPoint x: 585, endPoint y: 363, distance: 163.0
click at [585, 363] on div at bounding box center [787, 357] width 523 height 99
type input "40"
type input "280"
type input "45"
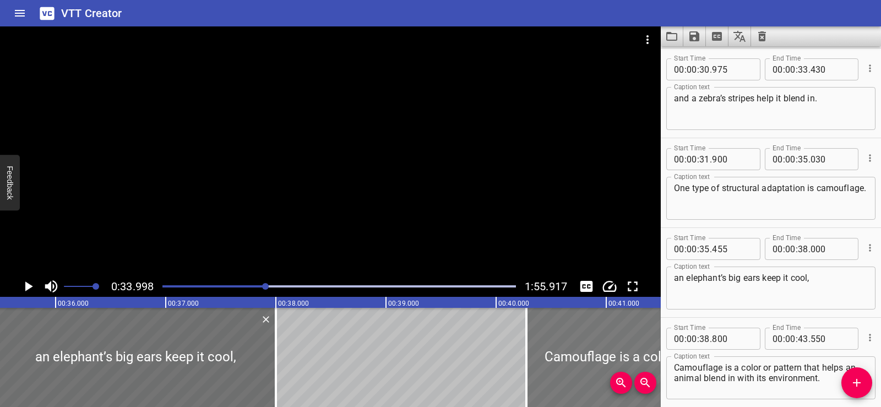
type input "030"
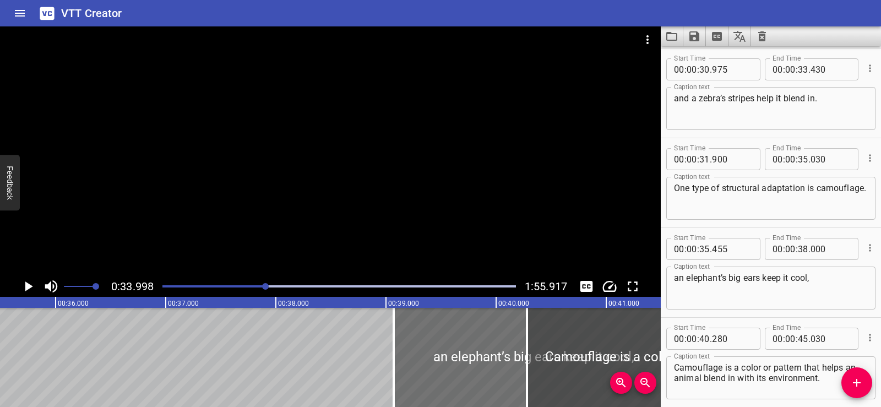
drag, startPoint x: 195, startPoint y: 358, endPoint x: 593, endPoint y: 362, distance: 398.0
type input "39"
type input "070"
type input "41"
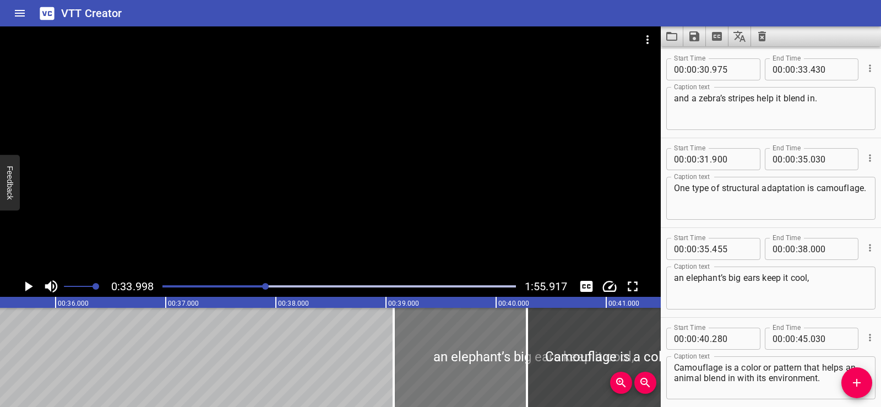
type input "615"
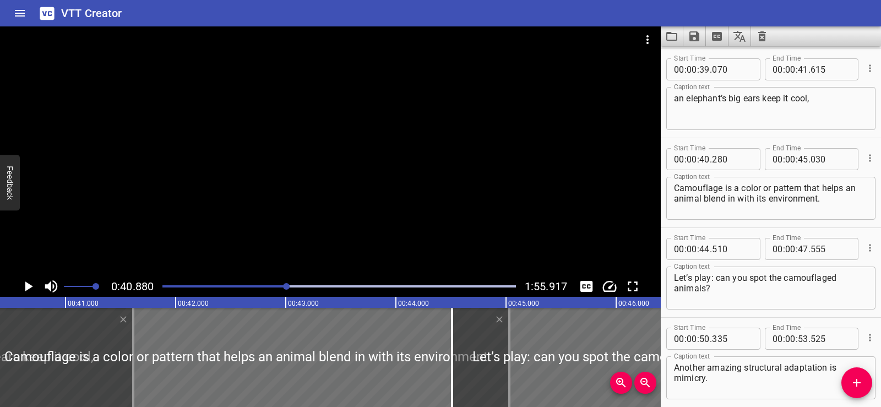
scroll to position [0, 4501]
